Goal: Navigation & Orientation: Find specific page/section

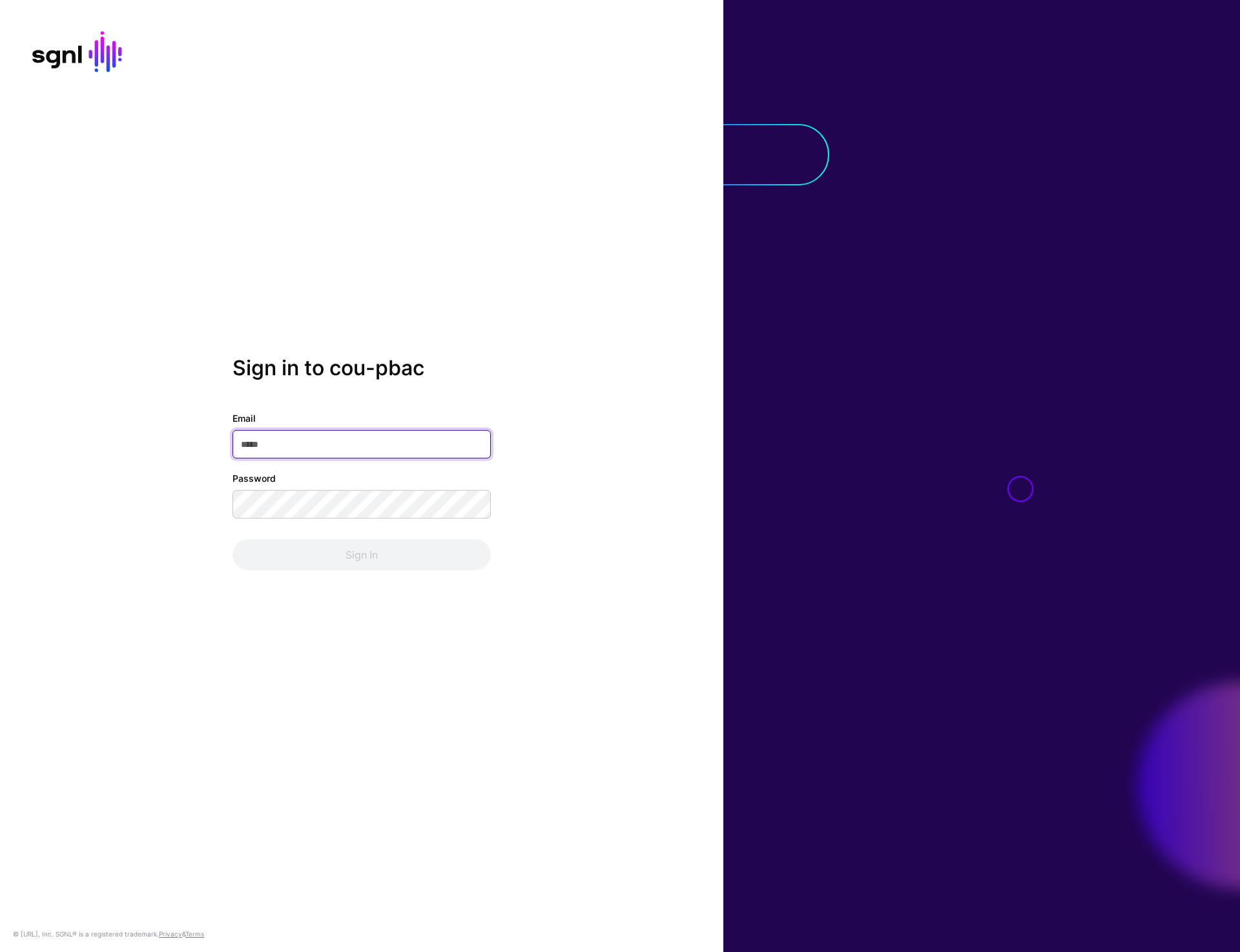
type input "**********"
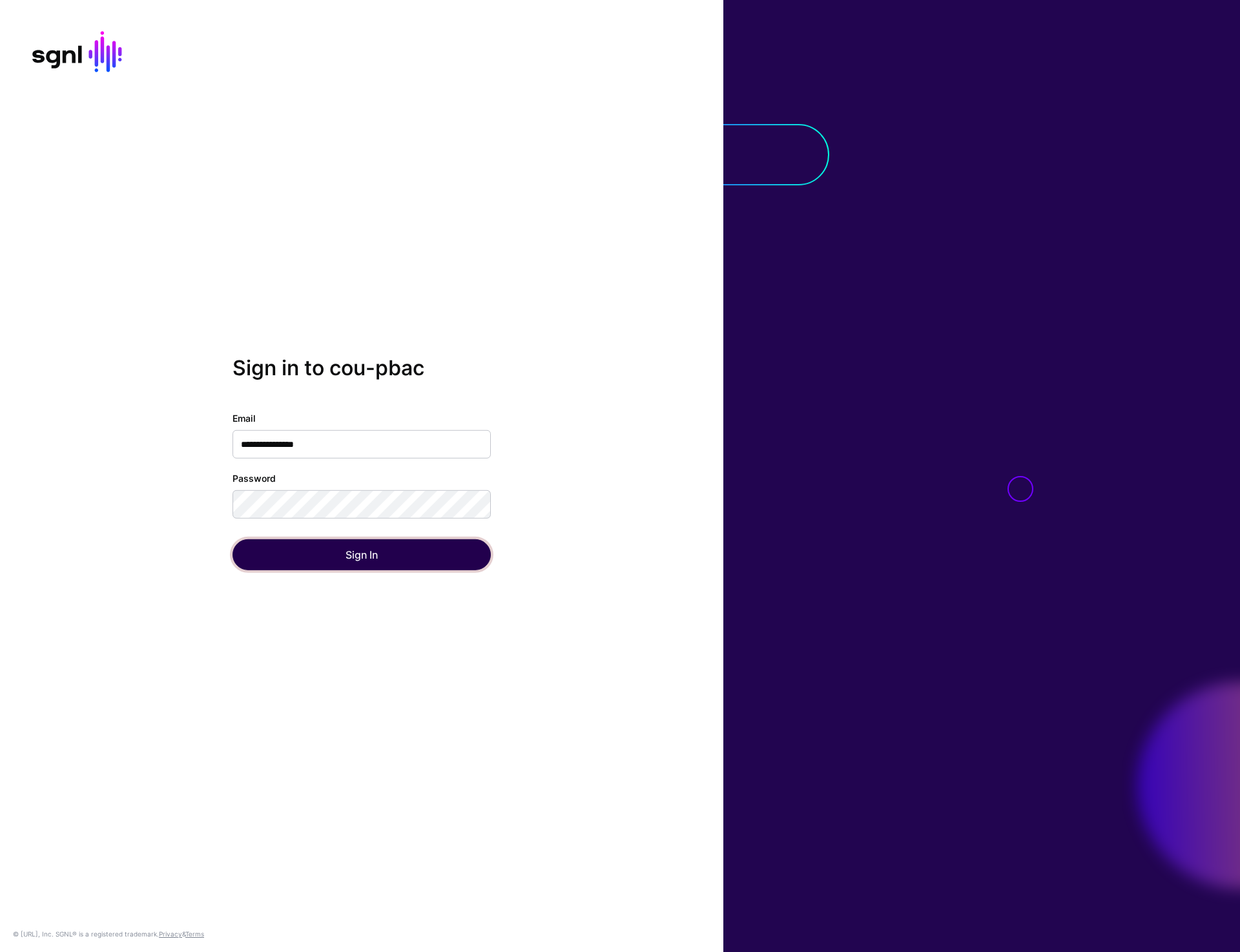
click at [330, 544] on button "Sign In" at bounding box center [362, 555] width 258 height 31
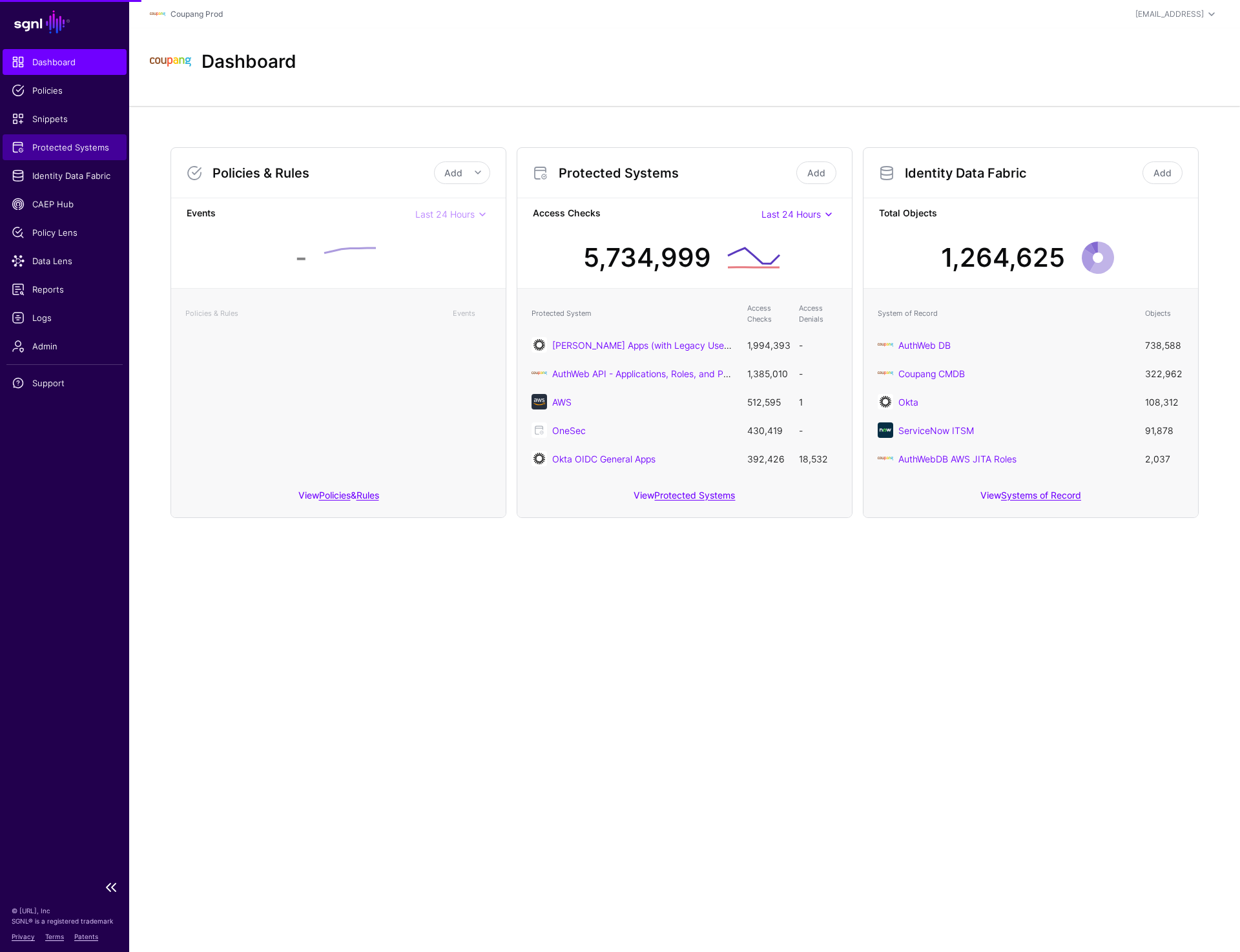
click at [70, 140] on link "Protected Systems" at bounding box center [65, 147] width 124 height 26
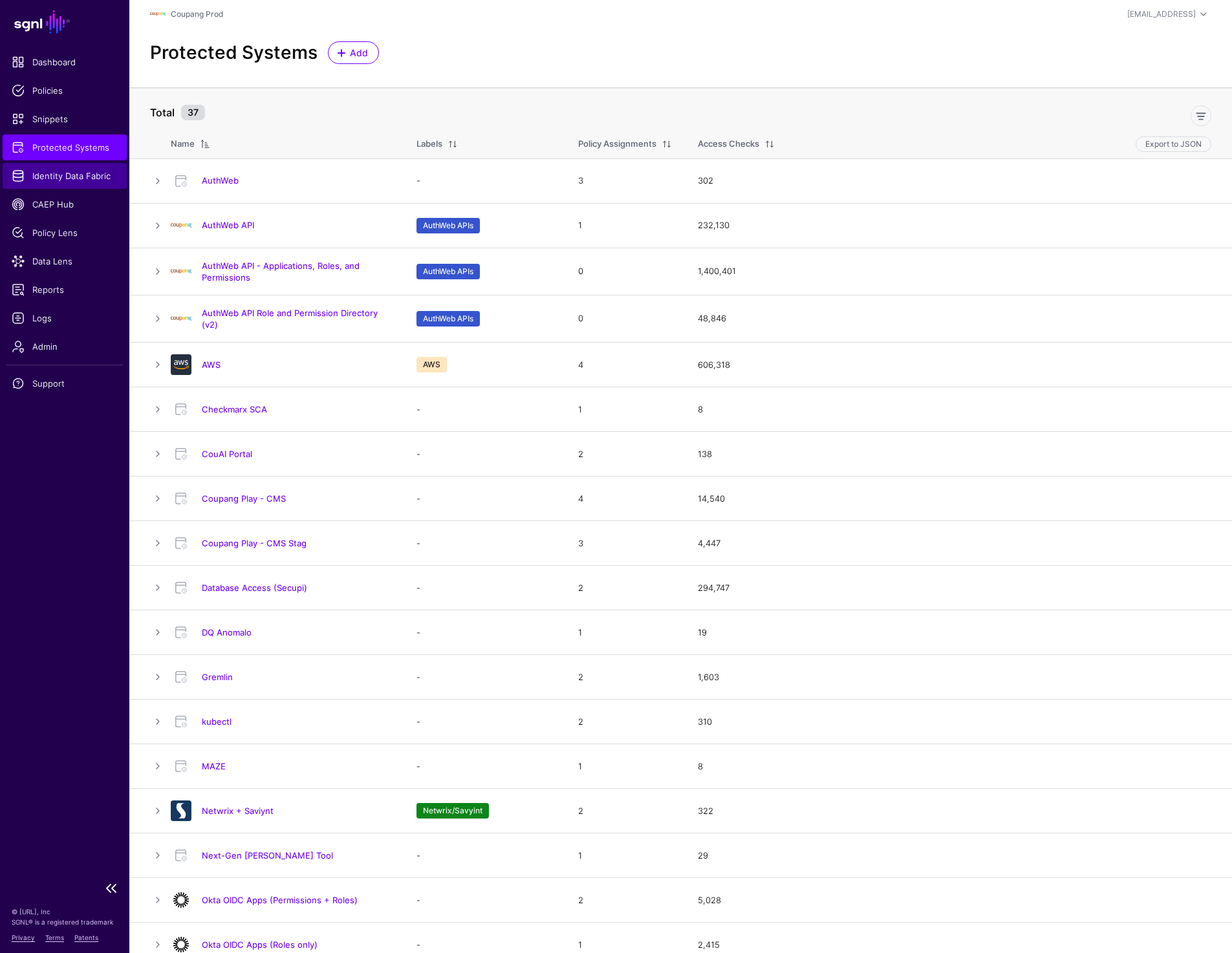
click at [63, 174] on span "Identity Data Fabric" at bounding box center [64, 175] width 106 height 13
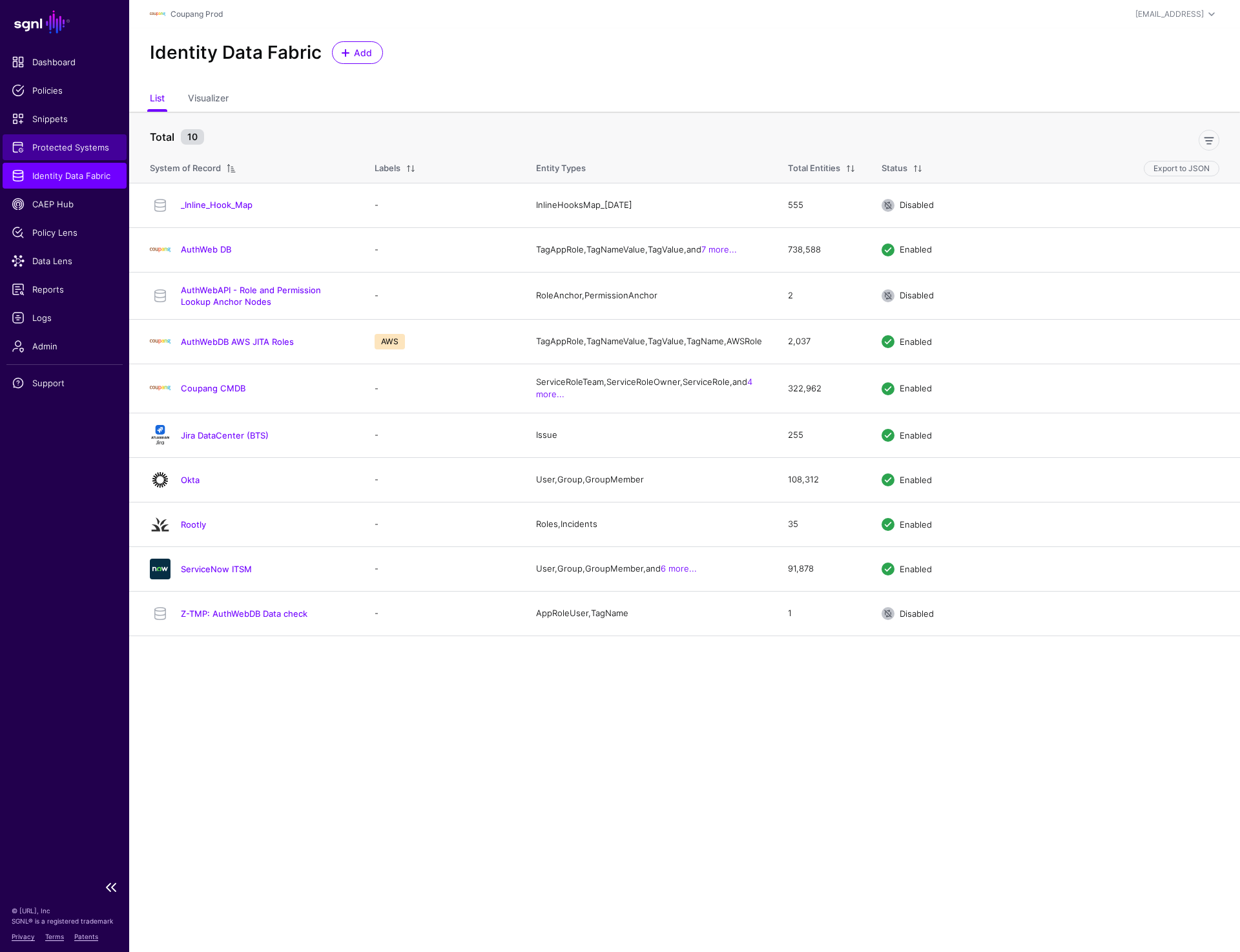
click at [65, 148] on span "Protected Systems" at bounding box center [64, 146] width 106 height 13
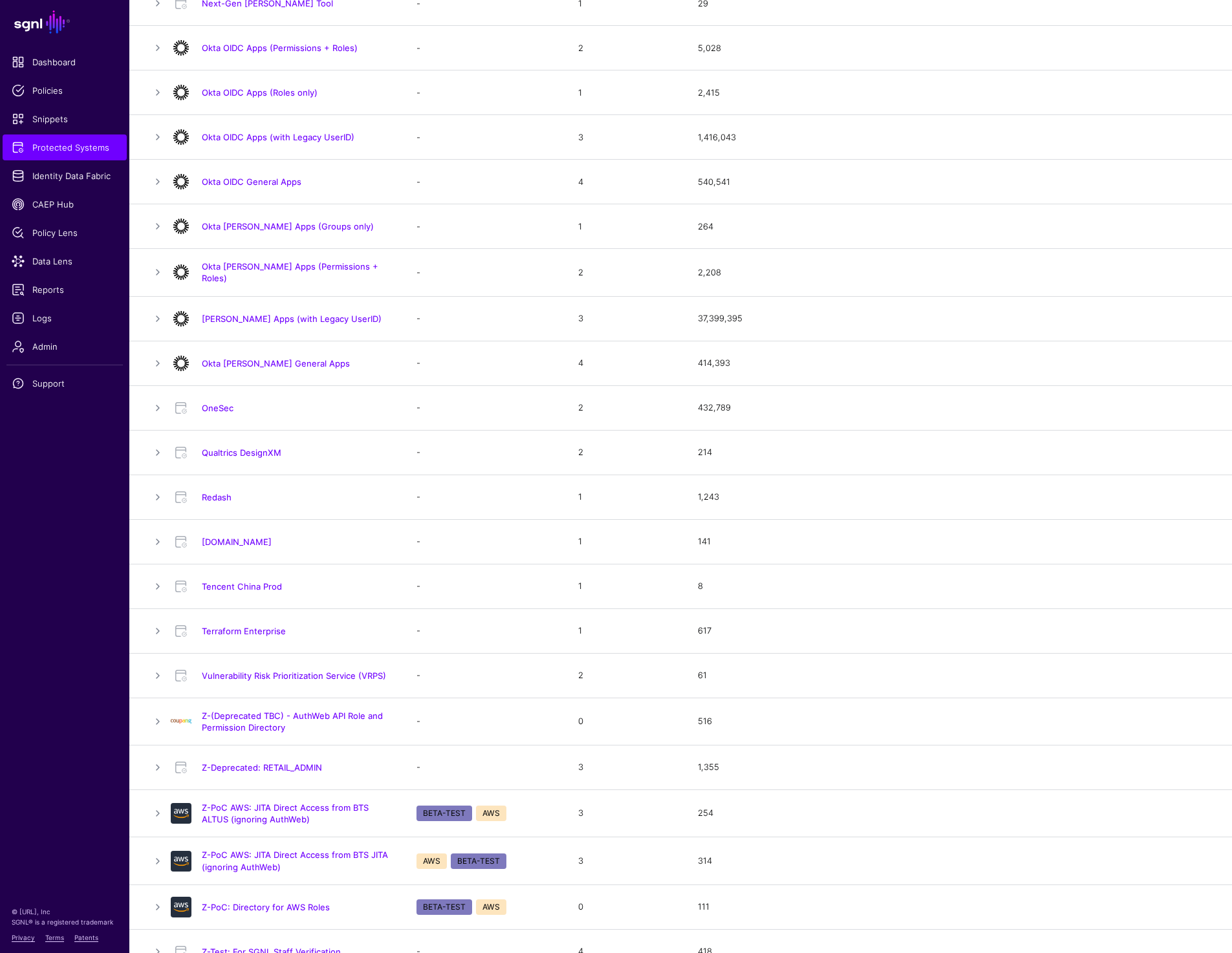
scroll to position [871, 0]
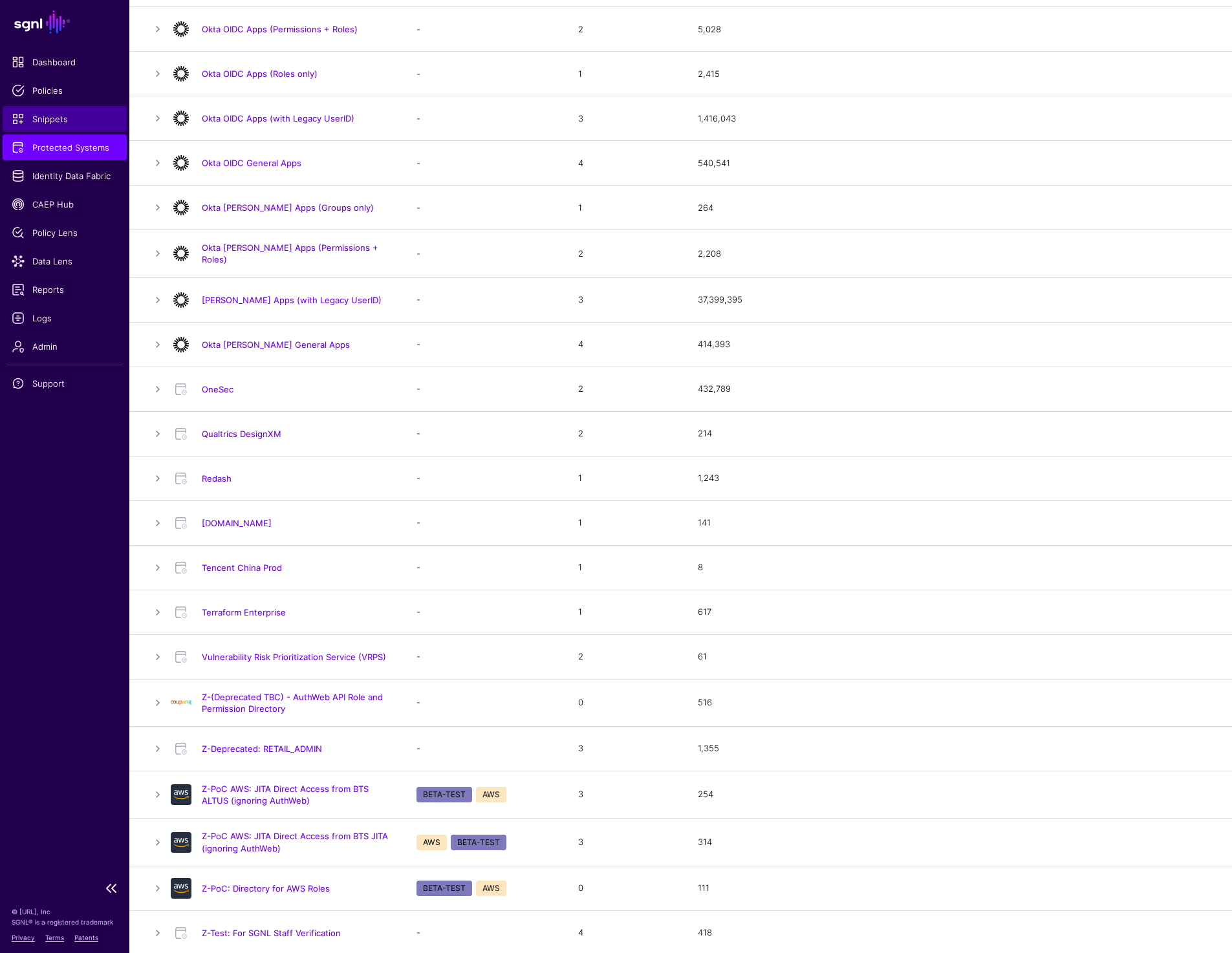
click at [43, 114] on span "Snippets" at bounding box center [64, 118] width 106 height 13
click at [228, 929] on link "Z-Test: For SGNL Staff Verification" at bounding box center [271, 933] width 139 height 11
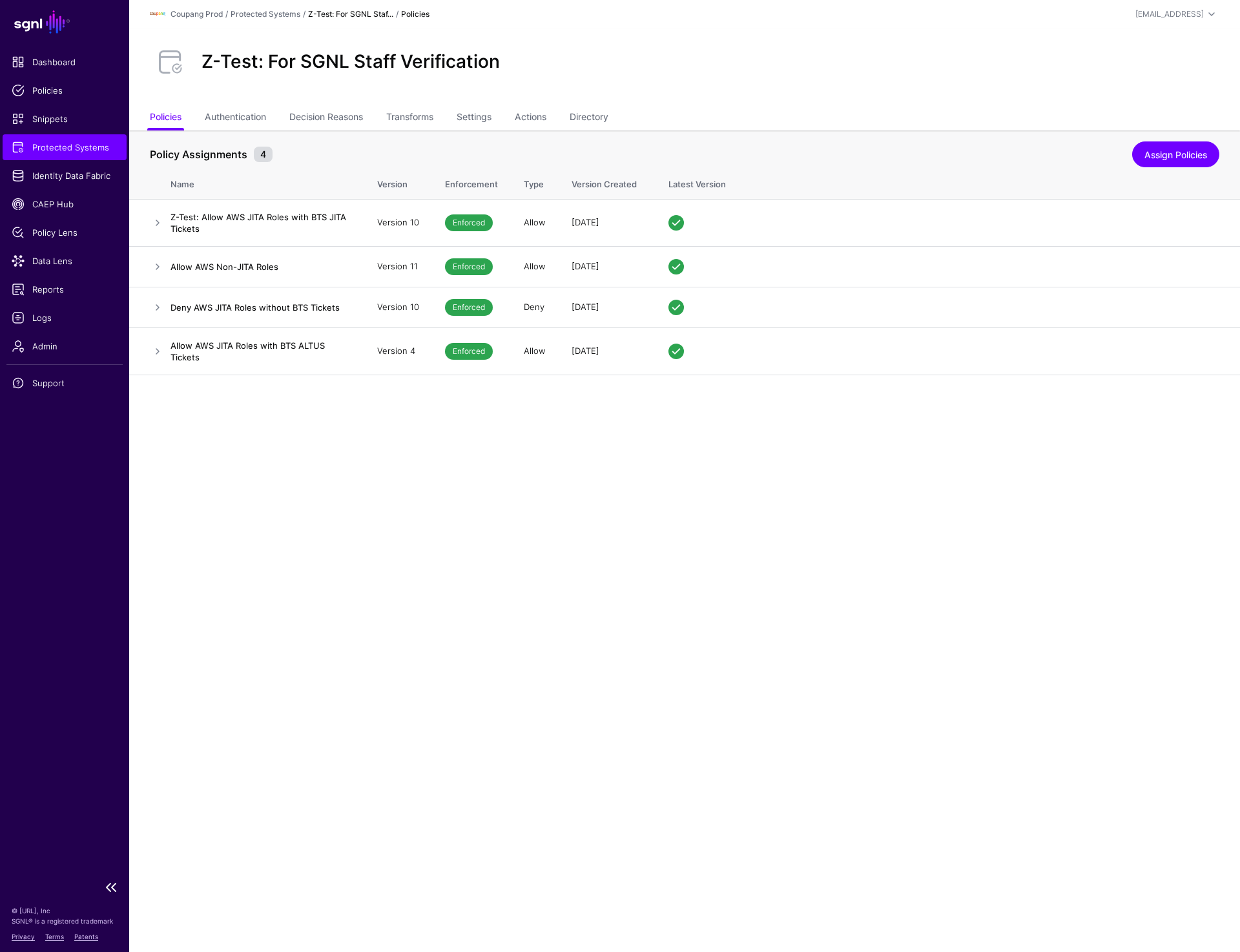
click at [98, 145] on span "Protected Systems" at bounding box center [64, 146] width 106 height 13
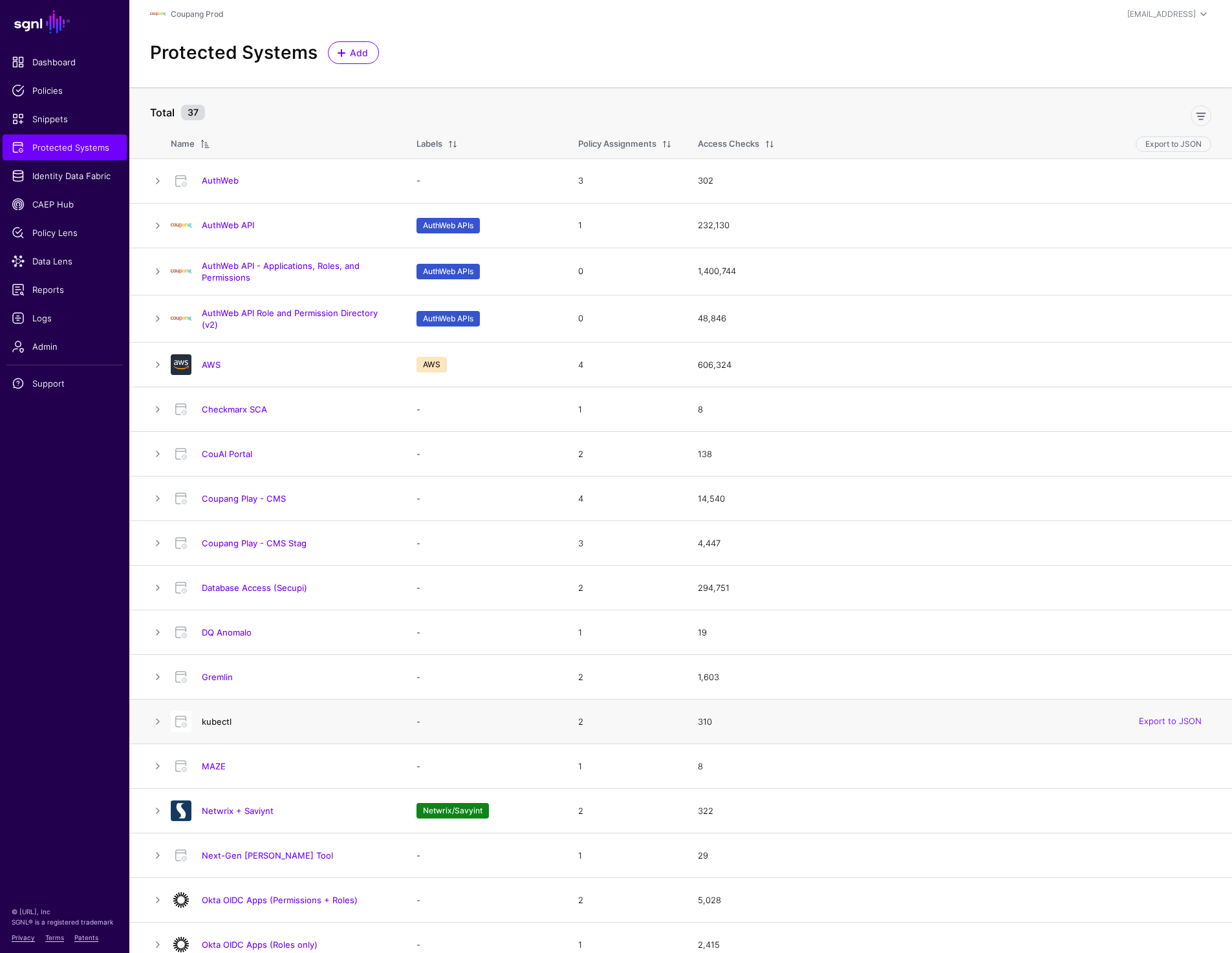
click at [220, 719] on link "kubectl" at bounding box center [216, 721] width 30 height 11
click at [55, 94] on span "Policies" at bounding box center [64, 90] width 106 height 13
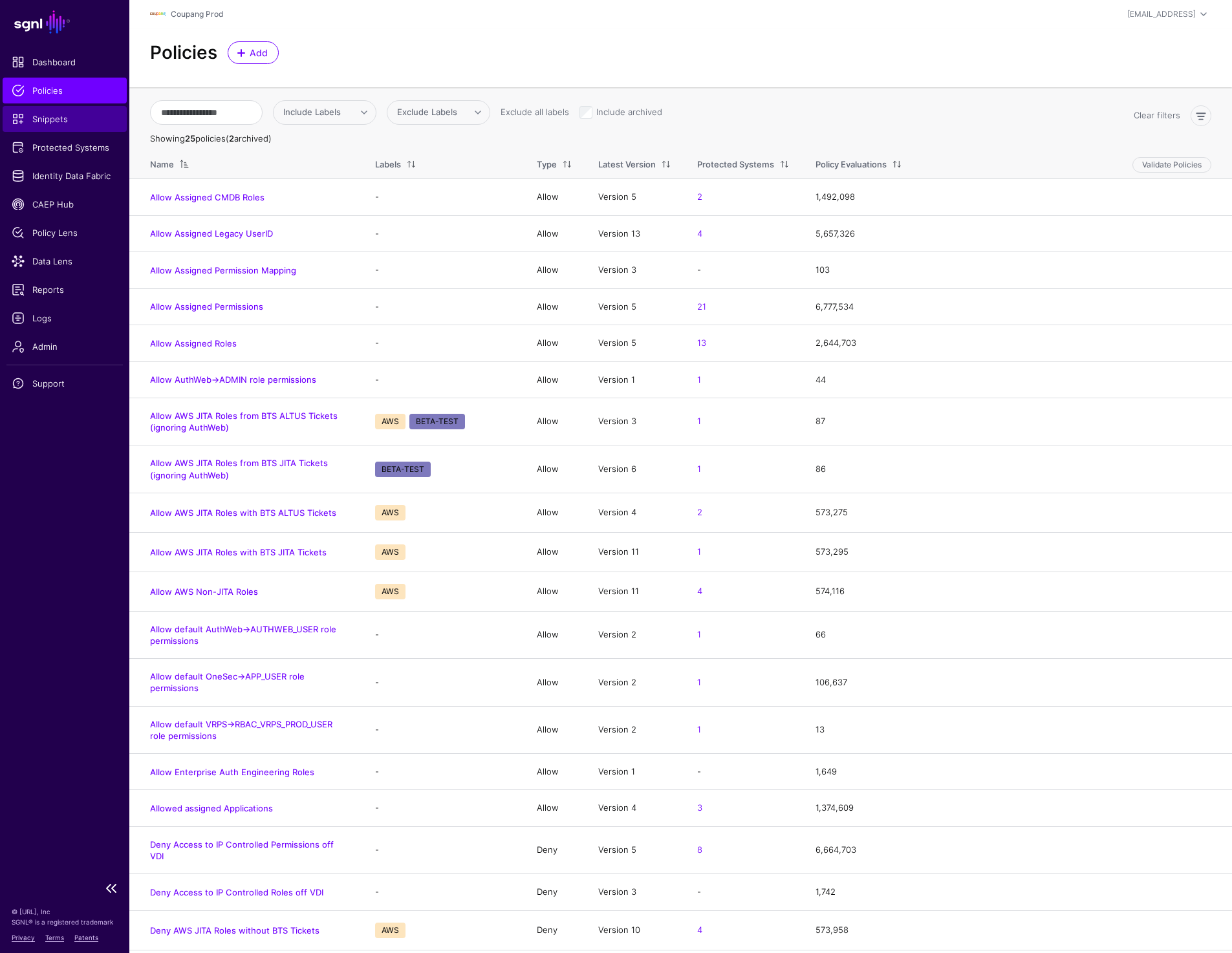
click at [60, 119] on span "Snippets" at bounding box center [64, 118] width 106 height 13
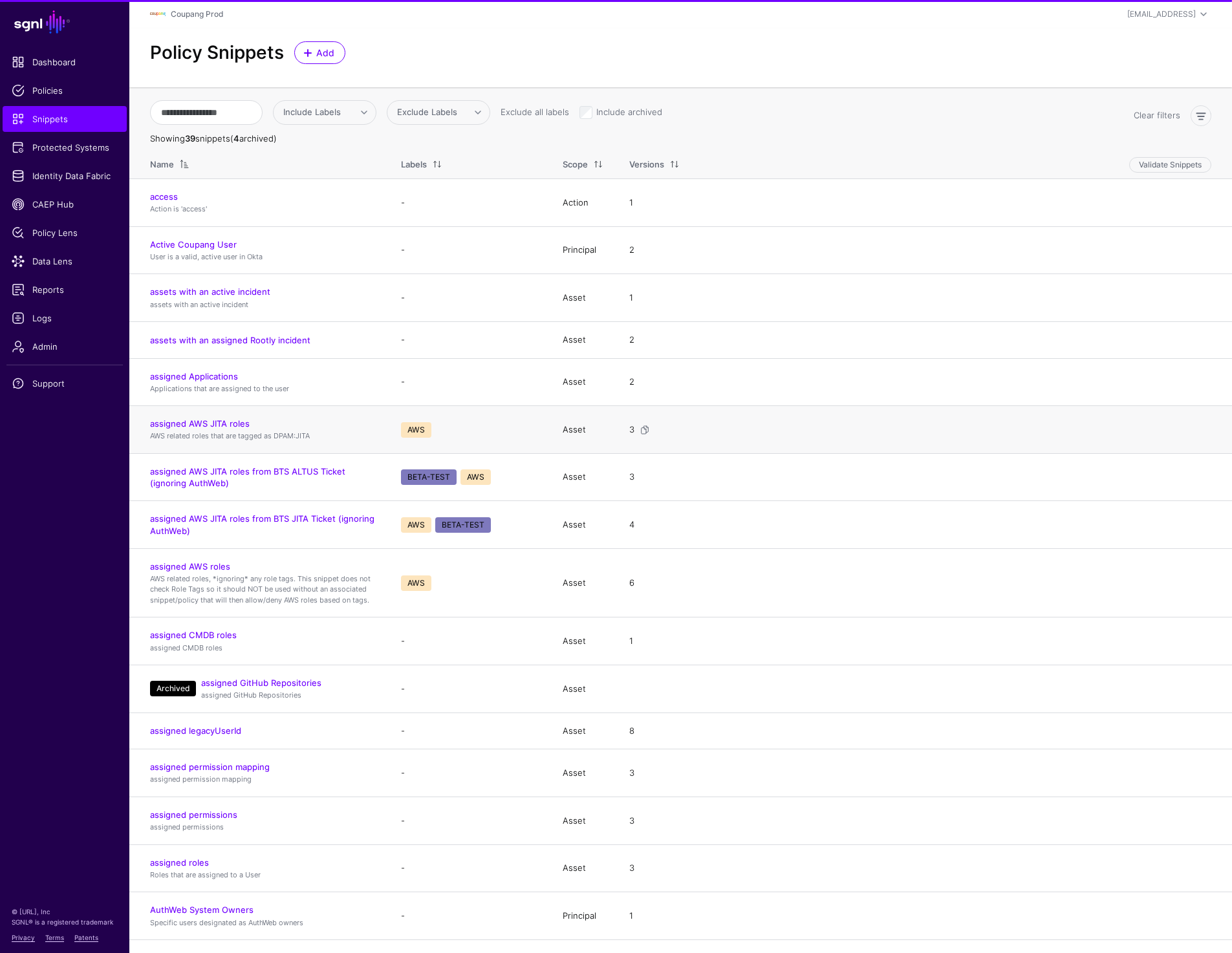
scroll to position [5, 0]
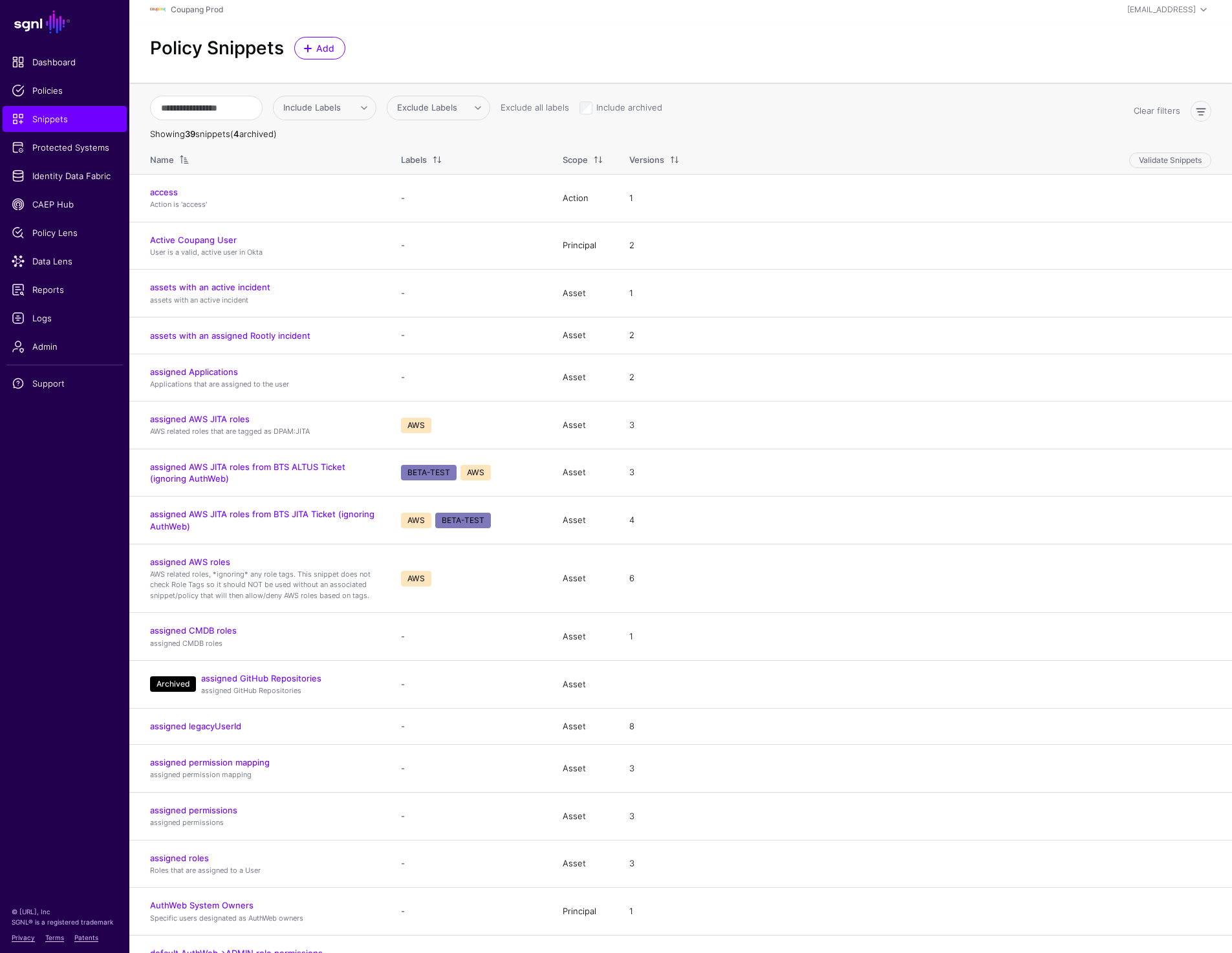
click at [962, 33] on div "Policy Snippets Add" at bounding box center [680, 53] width 1102 height 59
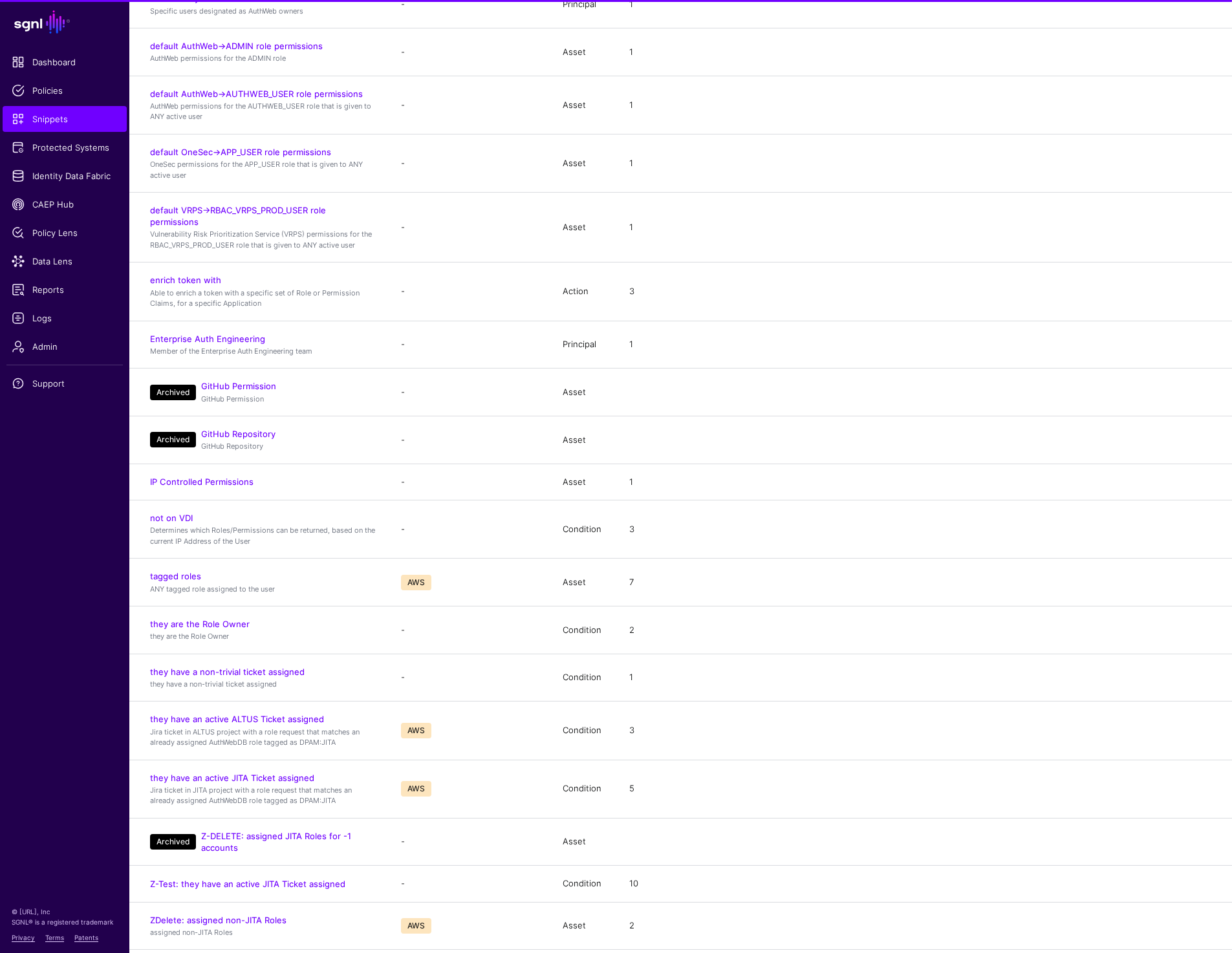
scroll to position [1119, 0]
